Goal: Transaction & Acquisition: Book appointment/travel/reservation

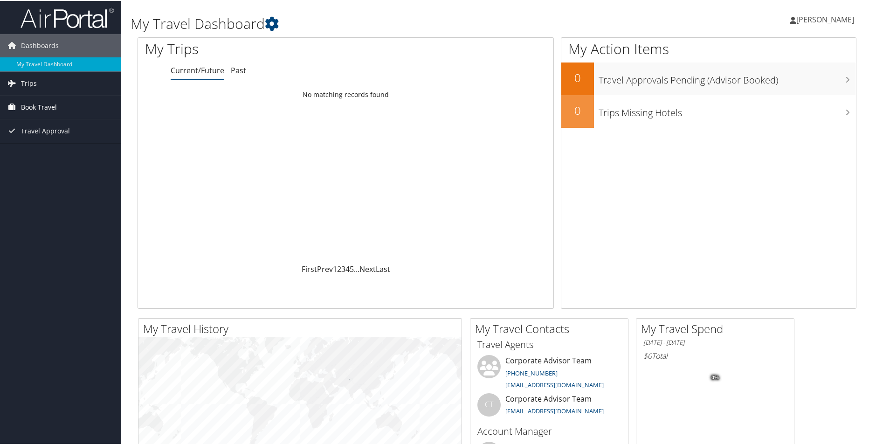
click at [55, 105] on span "Book Travel" at bounding box center [39, 106] width 36 height 23
click at [53, 153] on link "Book/Manage Online Trips" at bounding box center [60, 153] width 121 height 14
click at [68, 108] on link "Book Travel" at bounding box center [60, 106] width 121 height 23
click at [67, 153] on link "Book/Manage Online Trips" at bounding box center [60, 153] width 121 height 14
